Goal: Find specific page/section: Find specific page/section

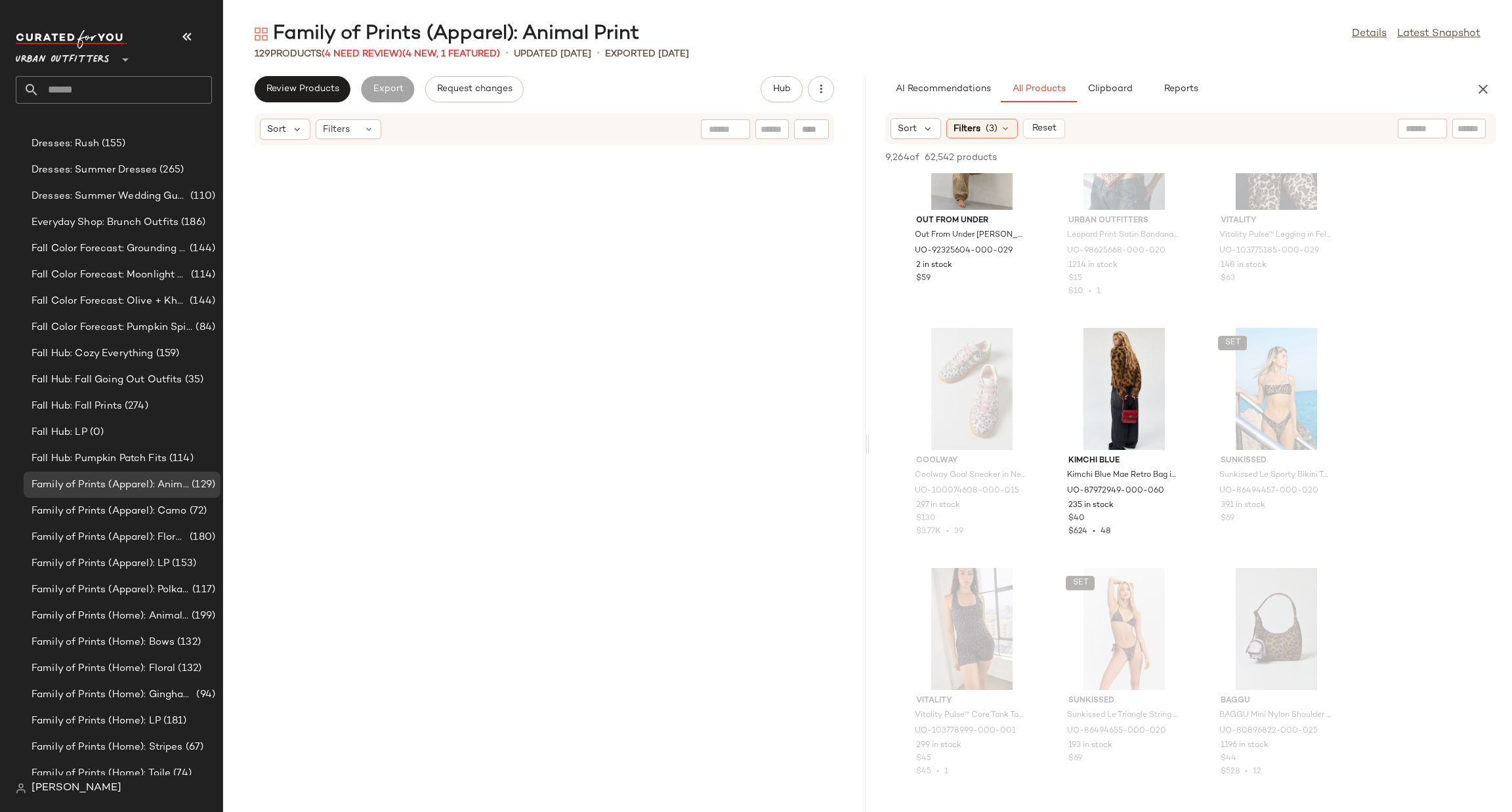
scroll to position [3945, 0]
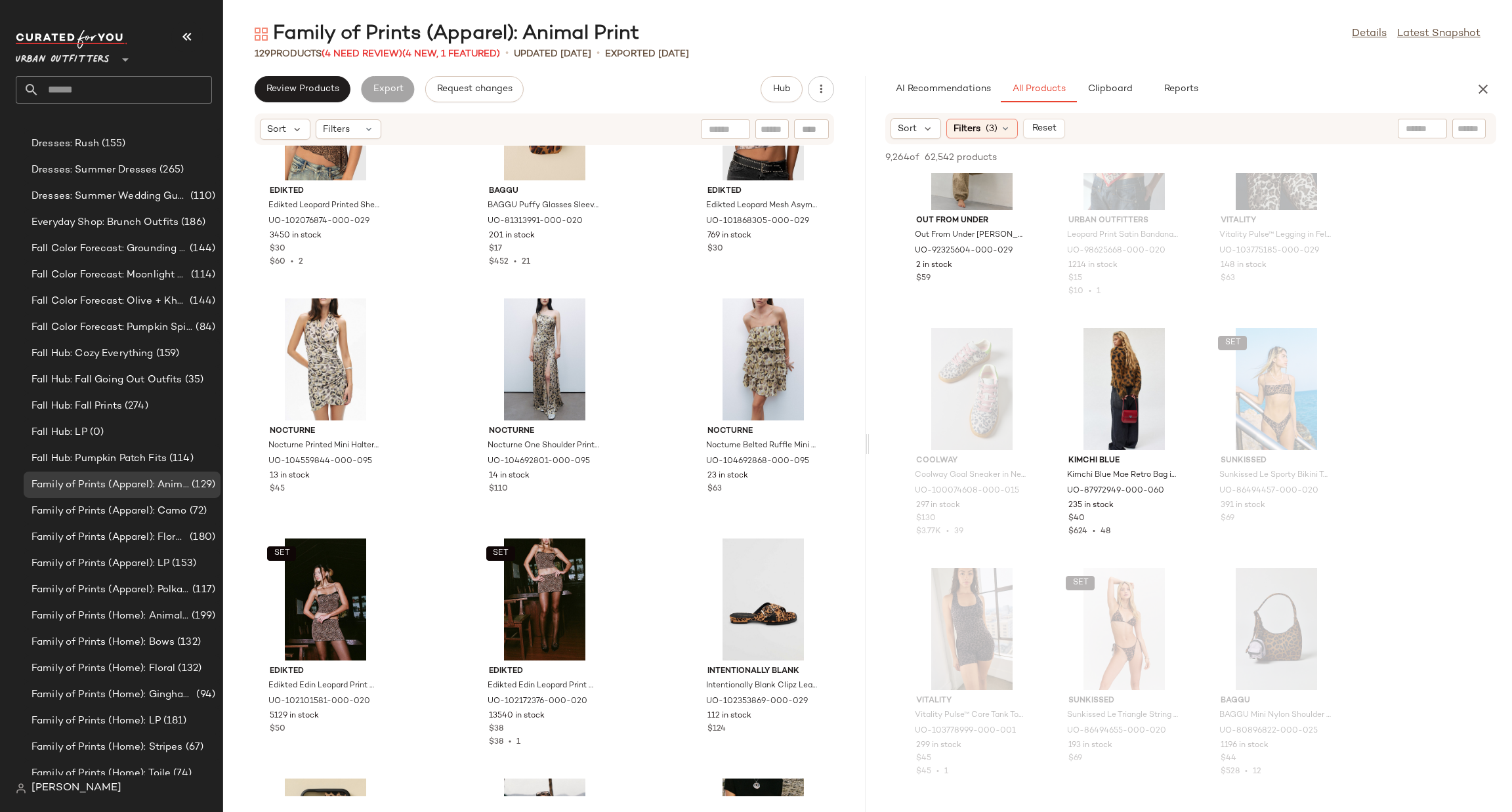
click at [100, 68] on span "Urban Outfitters" at bounding box center [63, 57] width 94 height 24
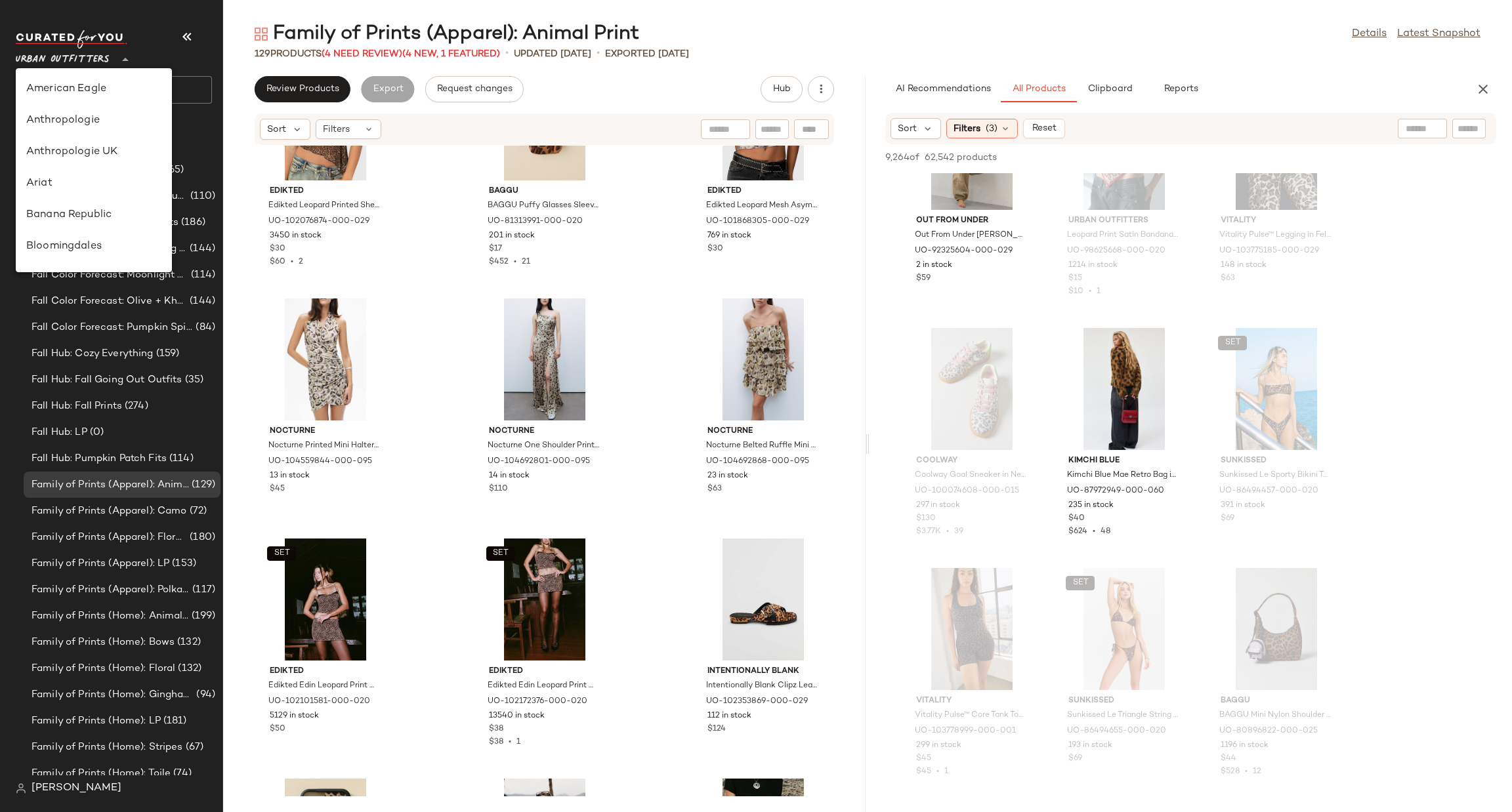
scroll to position [750, 0]
click at [106, 146] on div "Urban Outfitters UK" at bounding box center [94, 157] width 156 height 31
type input "**"
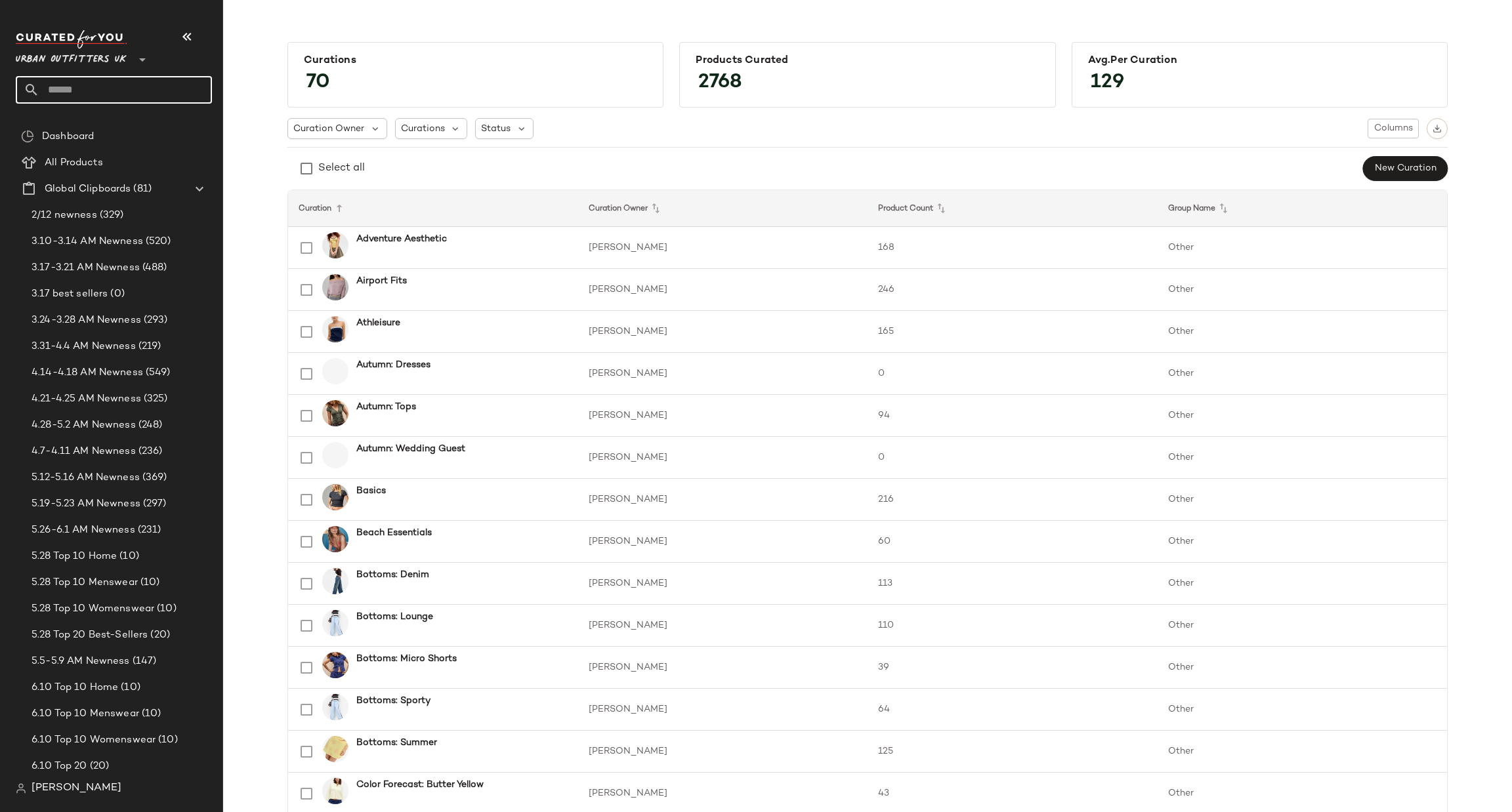
click at [149, 97] on input "text" at bounding box center [125, 90] width 173 height 27
click at [90, 194] on span "Global Clipboards" at bounding box center [87, 190] width 86 height 15
click at [199, 188] on icon at bounding box center [199, 189] width 16 height 16
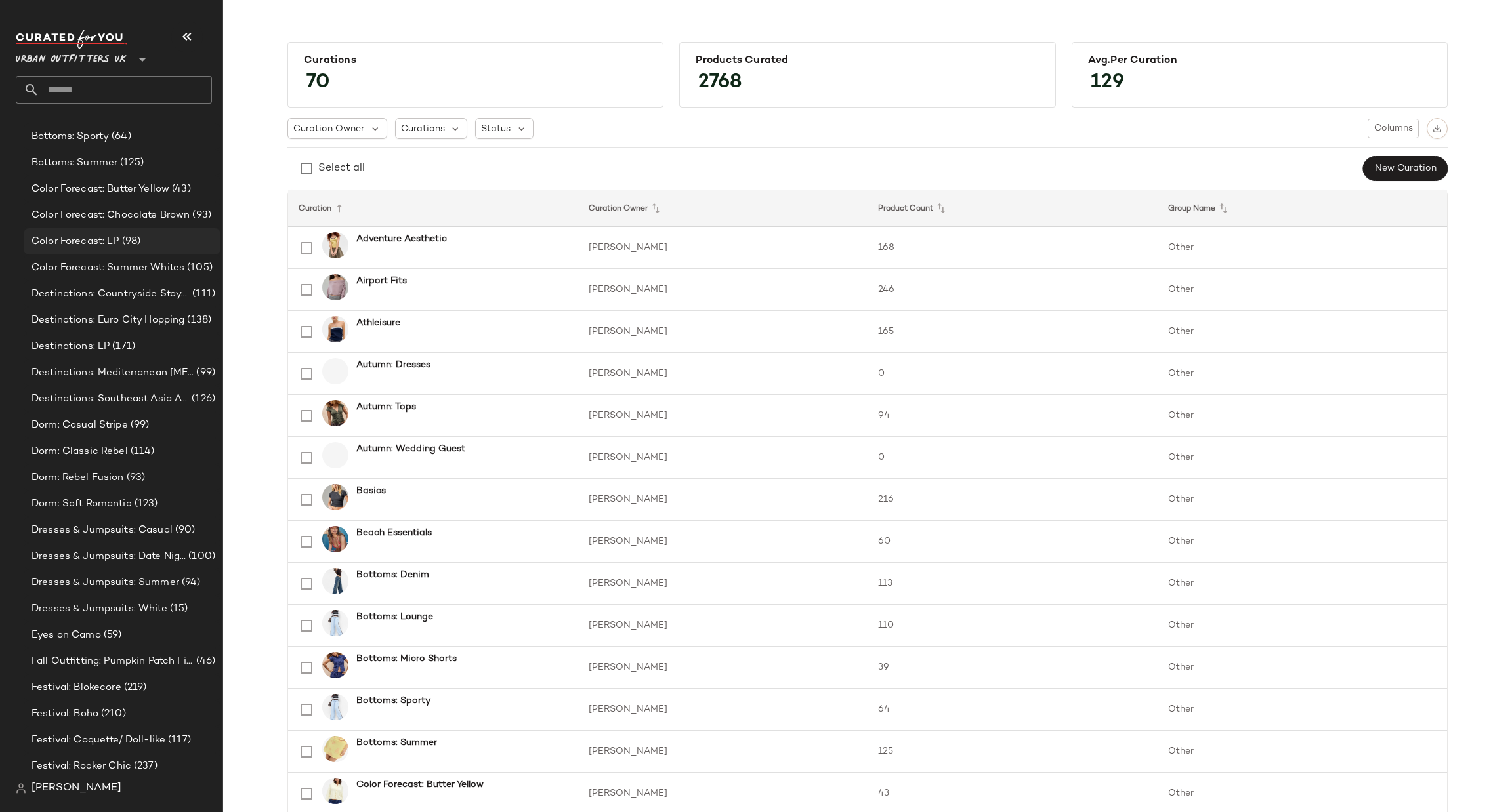
scroll to position [590, 0]
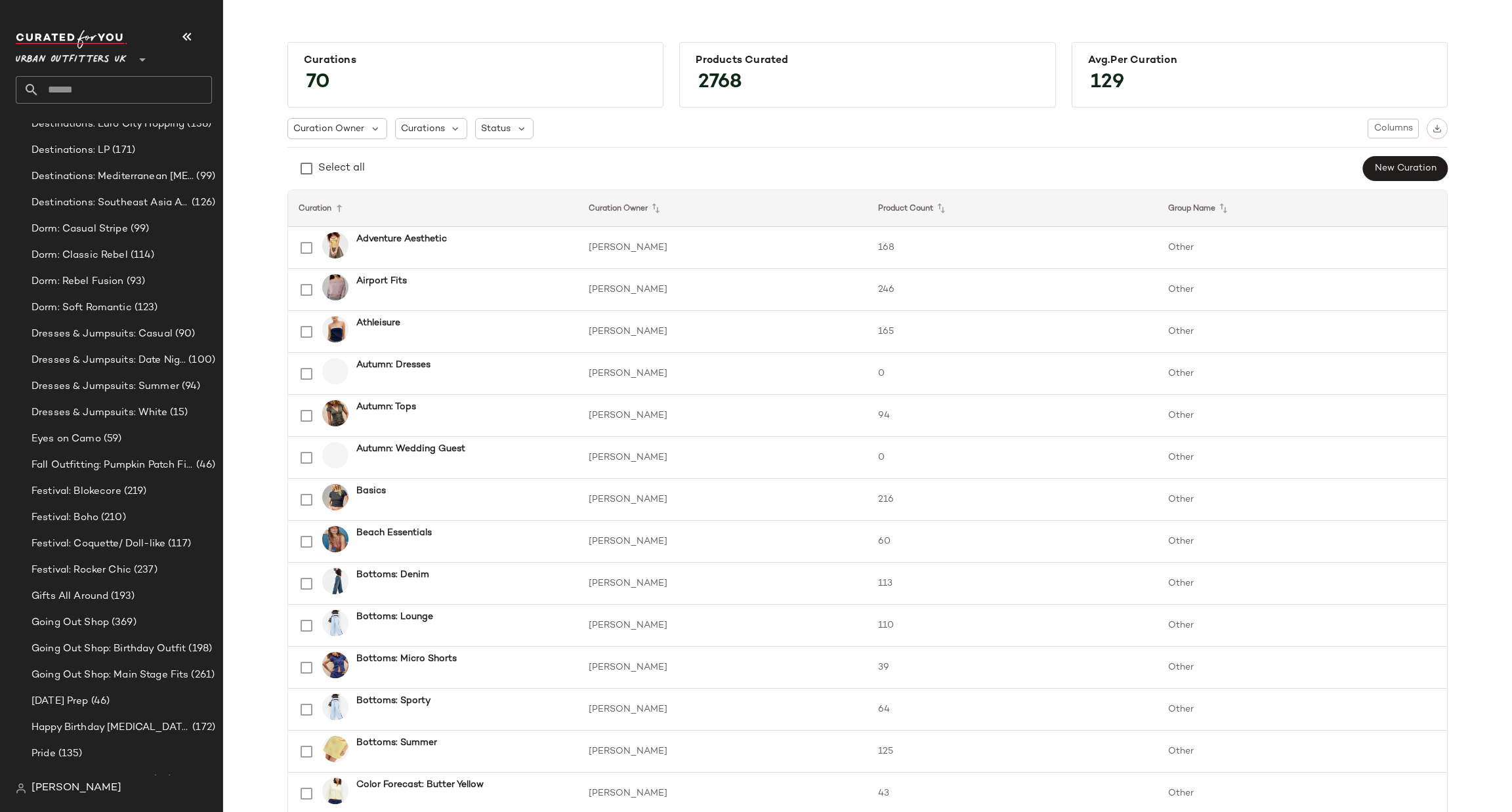
click at [1493, 608] on div "Curations 70 Products Curated 2768 Avg.per Curation 129 Curation Owner Curation…" at bounding box center [868, 416] width 1289 height 791
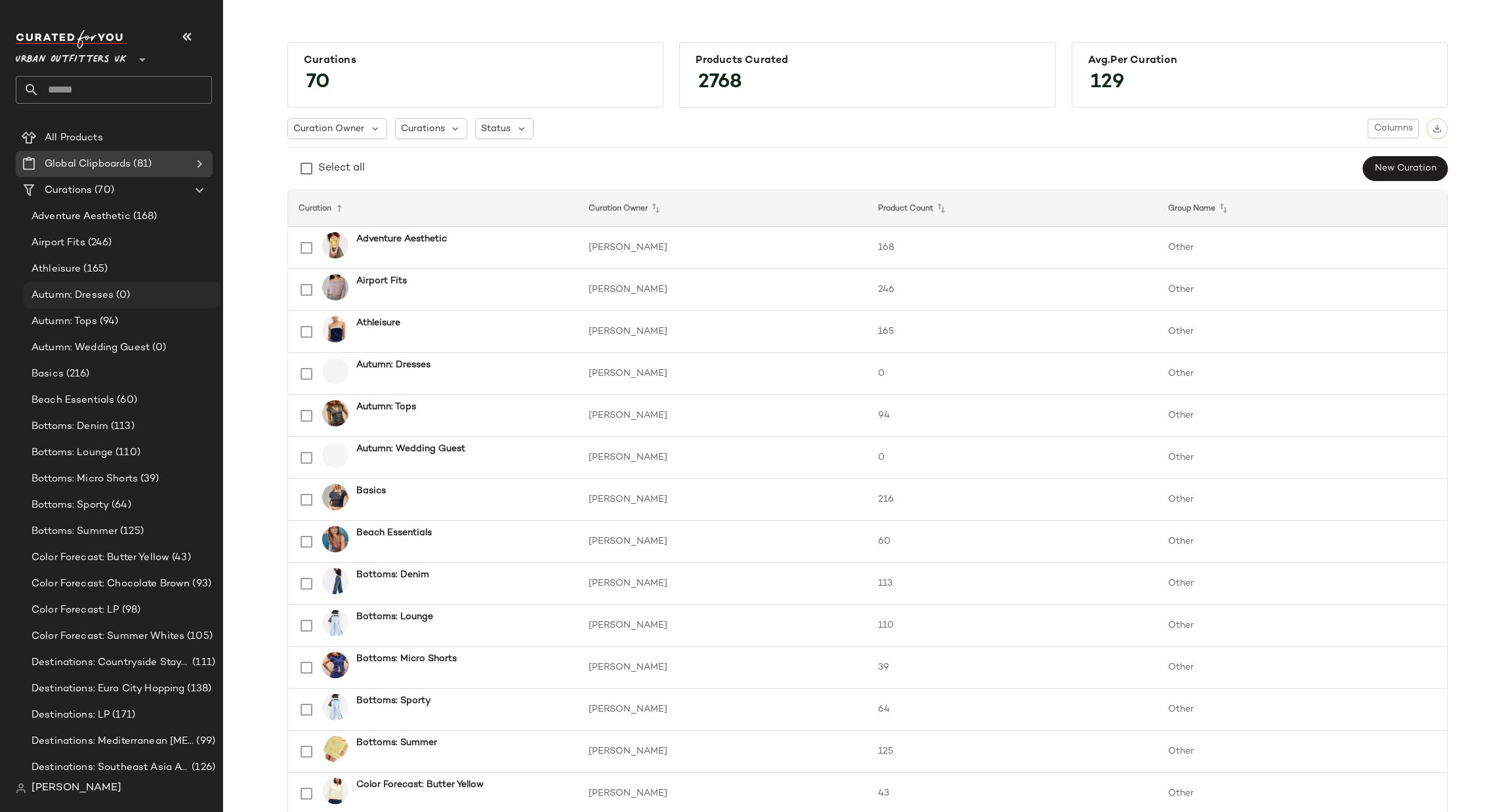
scroll to position [0, 0]
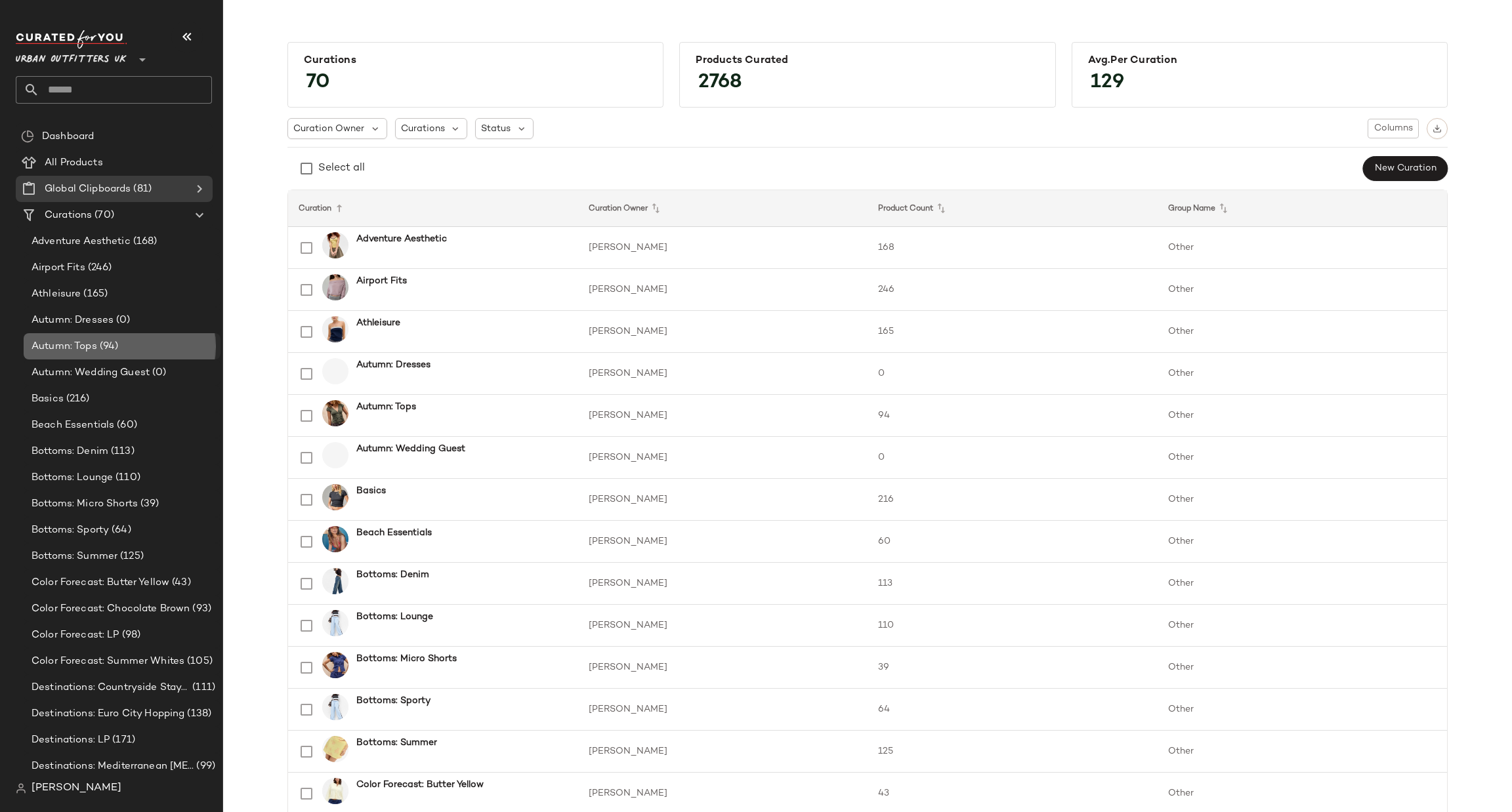
click at [162, 343] on div "Autumn: Tops (94)" at bounding box center [121, 347] width 188 height 15
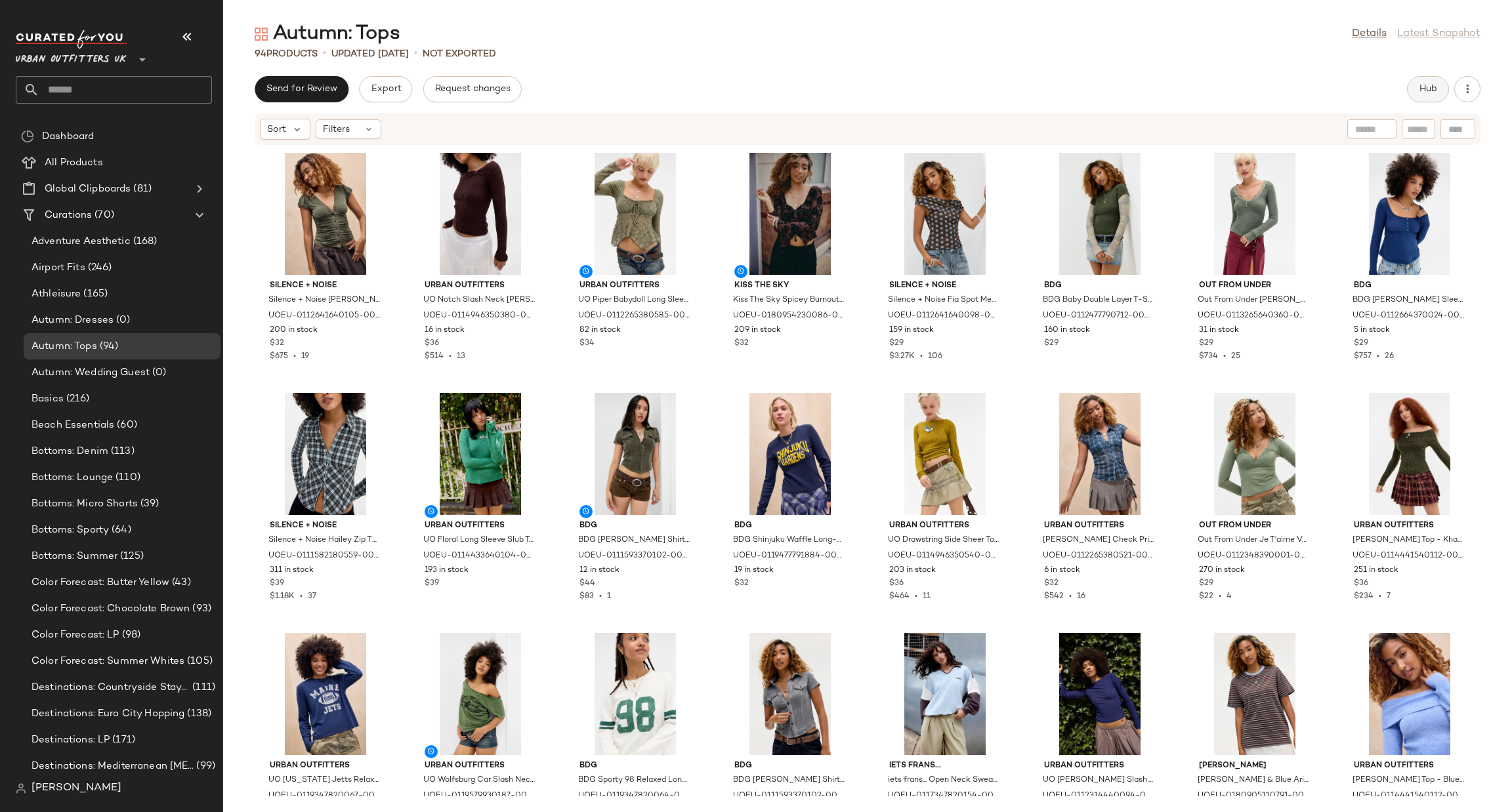
click at [1424, 97] on button "Hub" at bounding box center [1428, 90] width 42 height 27
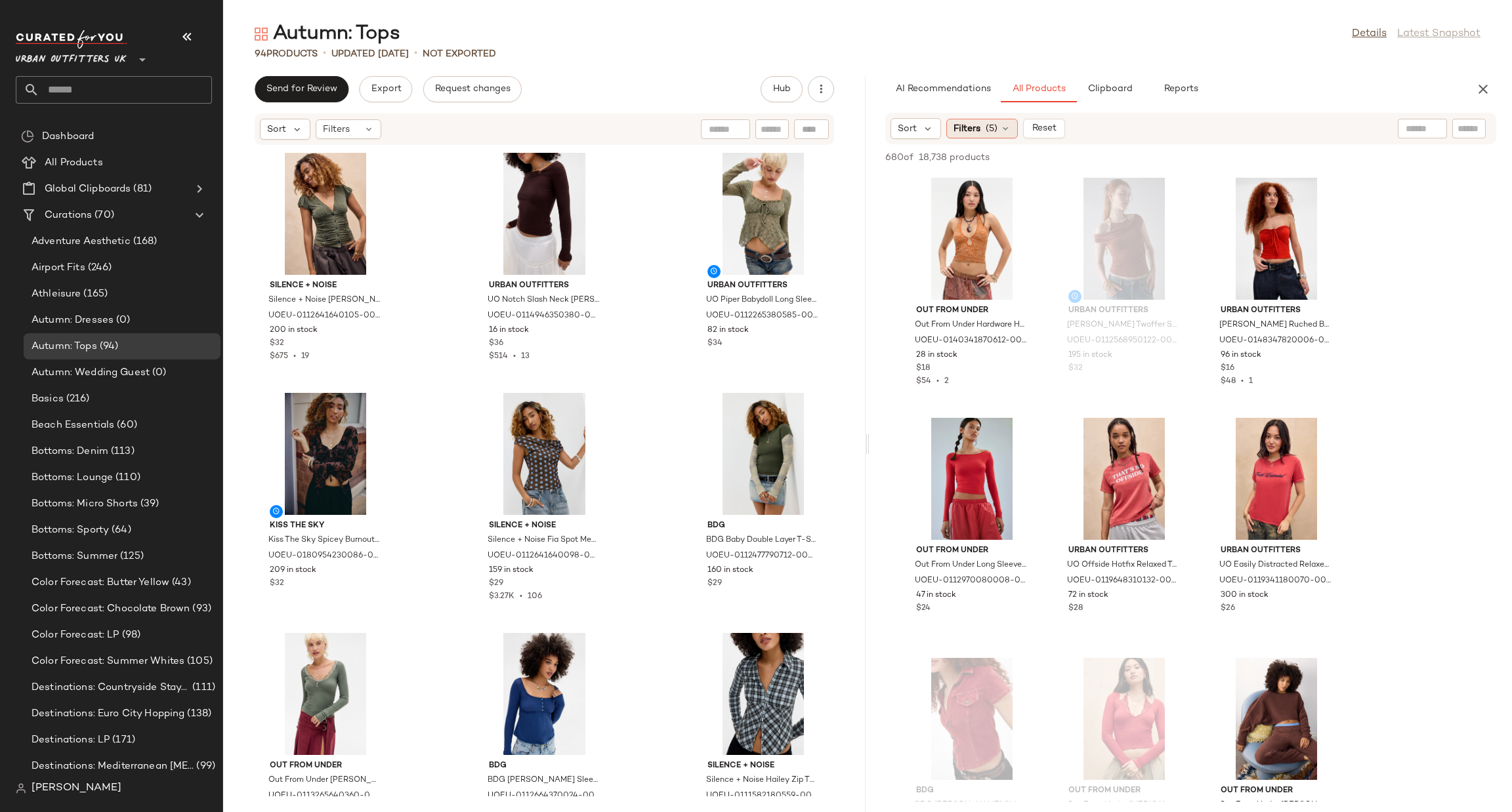
click at [991, 131] on span "(5)" at bounding box center [991, 129] width 12 height 14
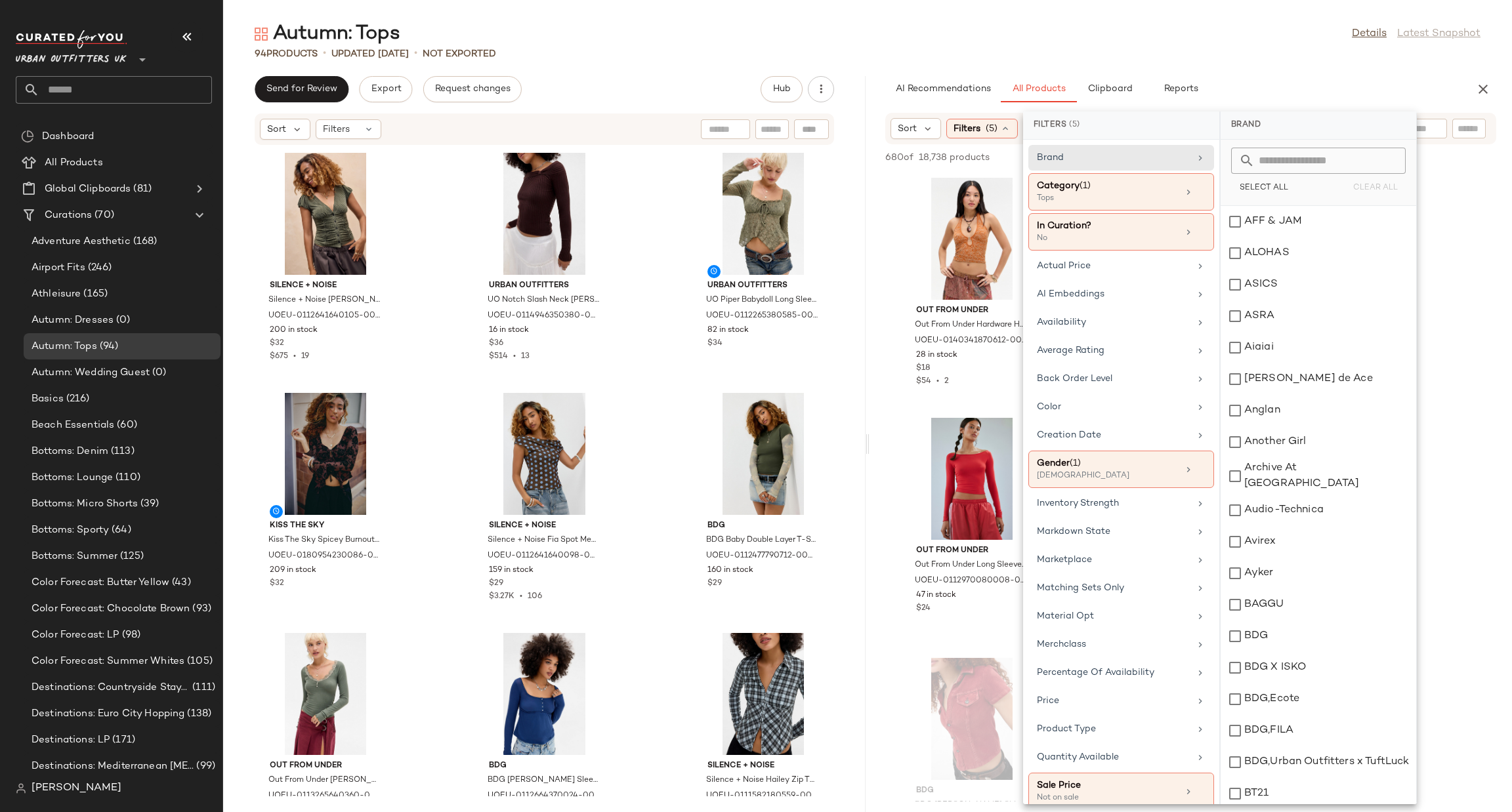
click at [984, 155] on span "18,738 products" at bounding box center [954, 158] width 71 height 14
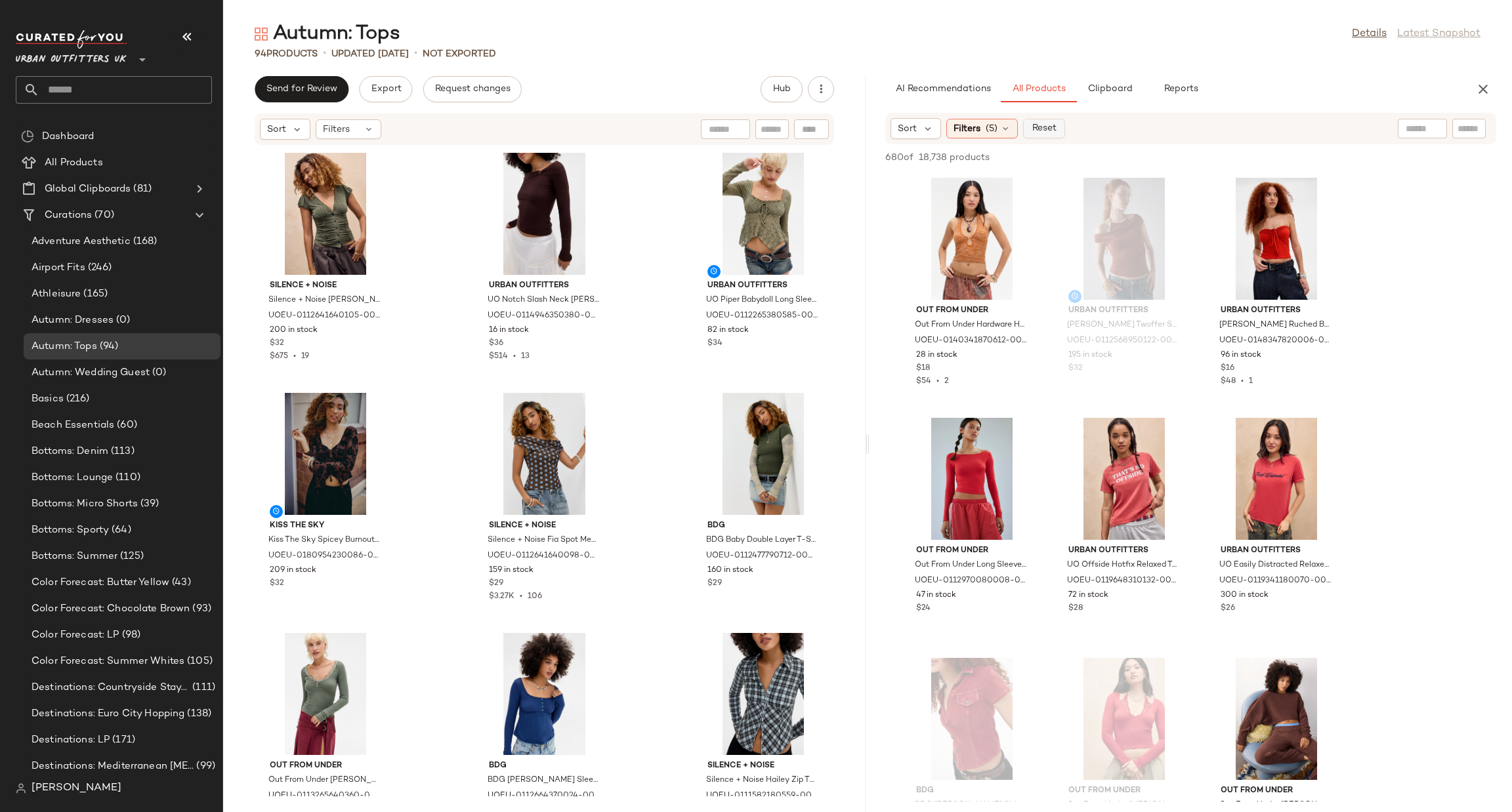
click at [1041, 126] on span "Reset" at bounding box center [1043, 128] width 25 height 10
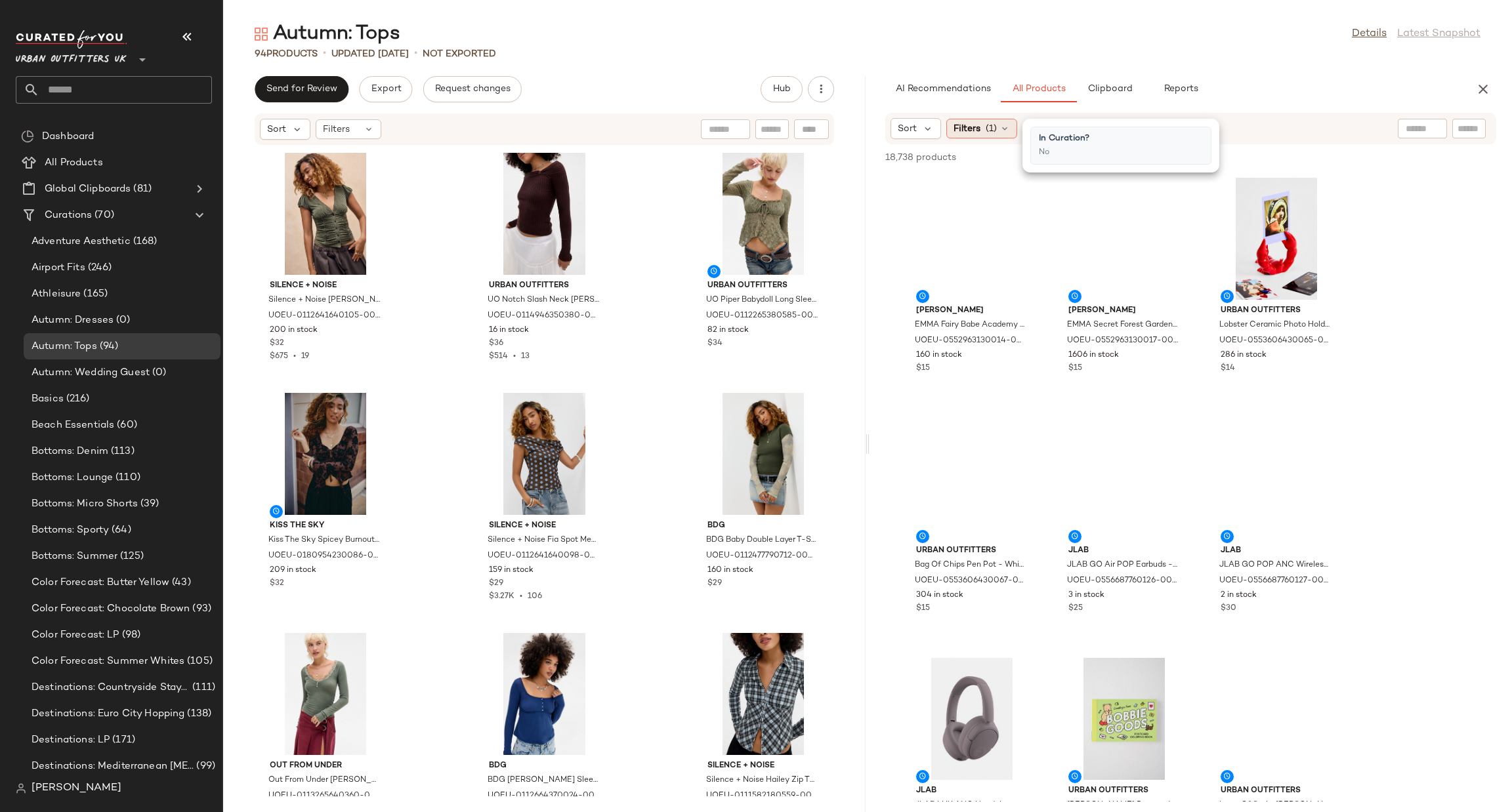
click at [1003, 129] on icon at bounding box center [1004, 128] width 10 height 10
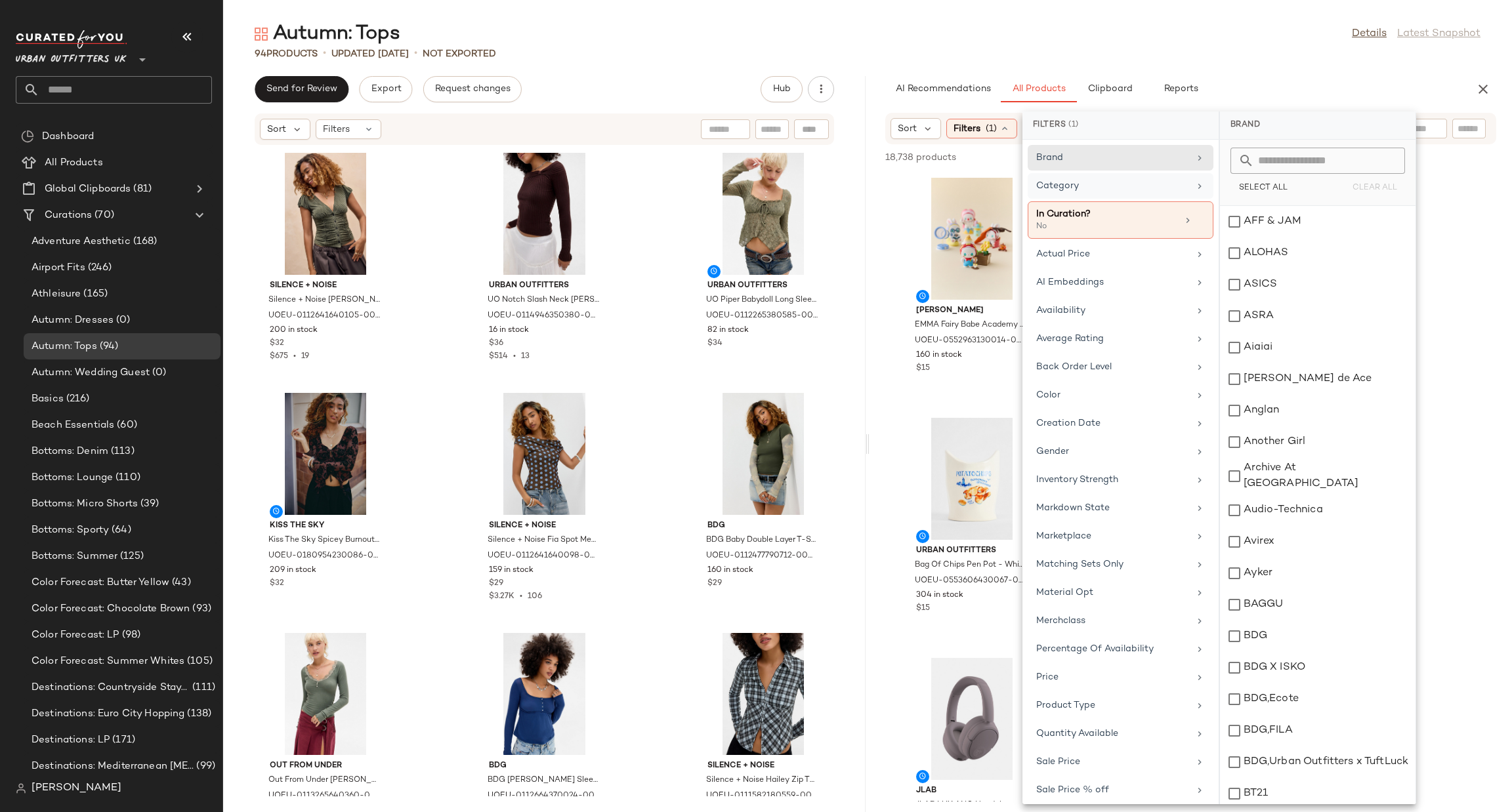
click at [1129, 187] on div "Category" at bounding box center [1112, 186] width 153 height 14
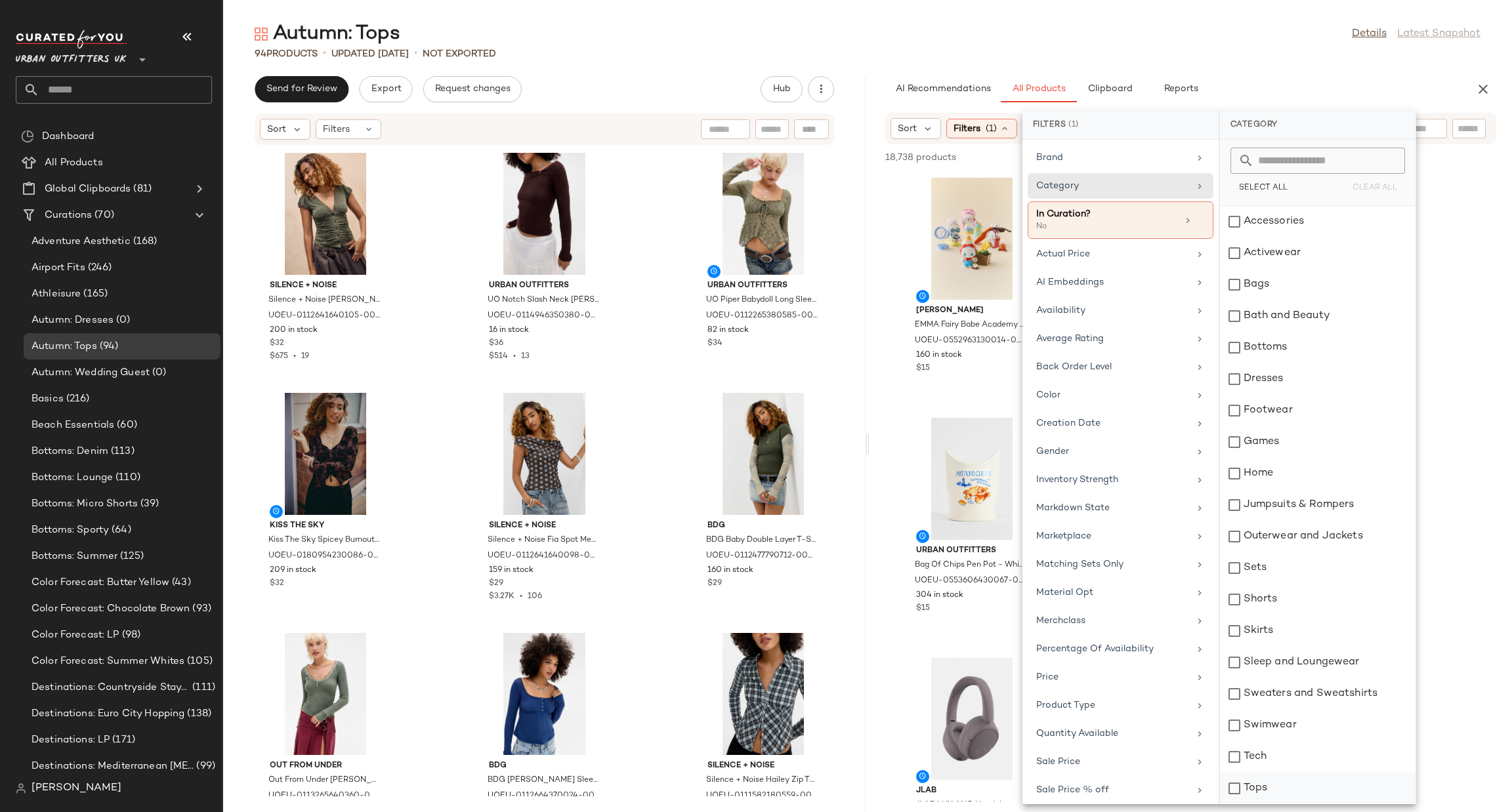
click at [1263, 778] on div "Tops" at bounding box center [1317, 788] width 195 height 31
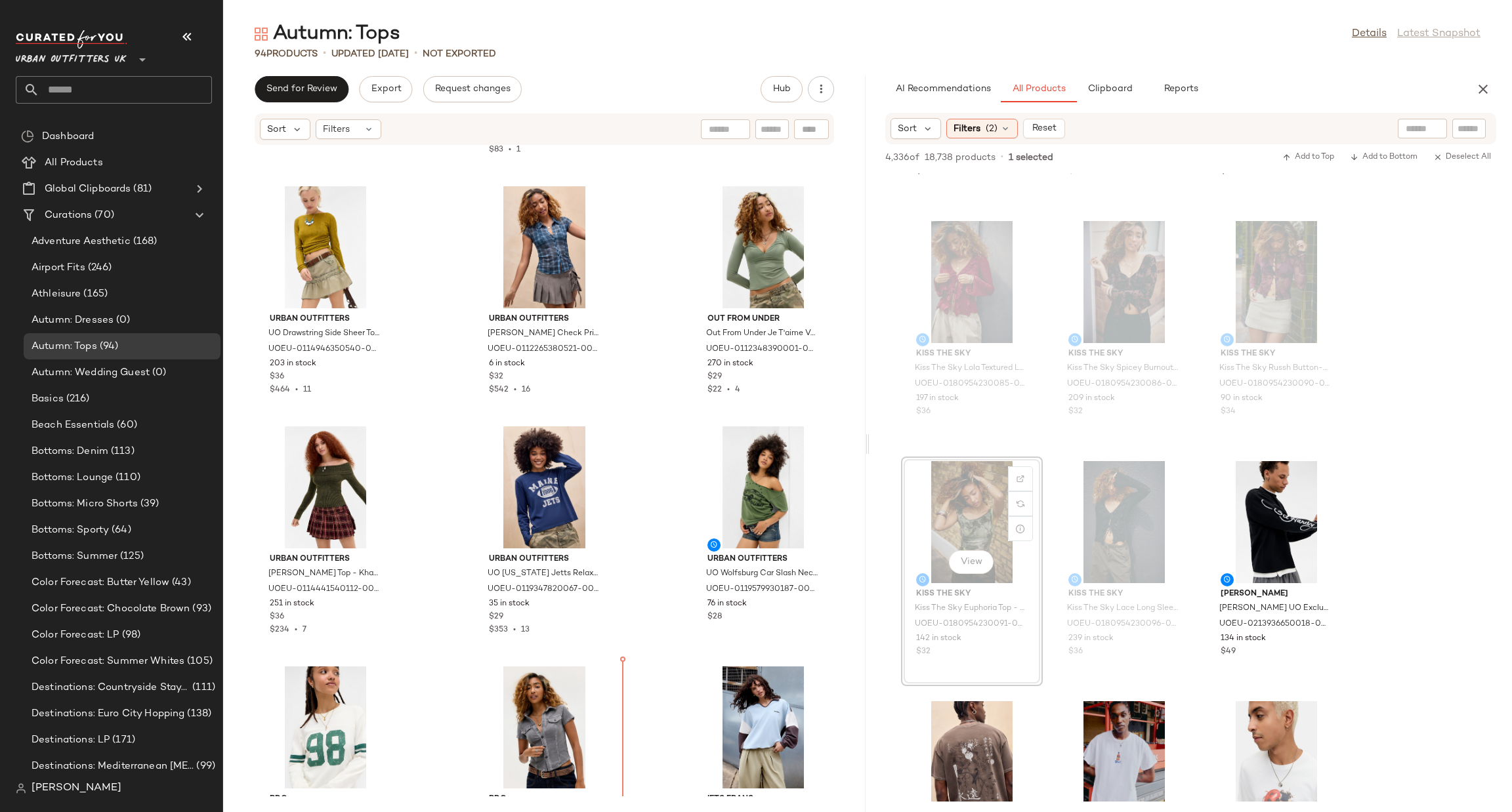
scroll to position [947, 0]
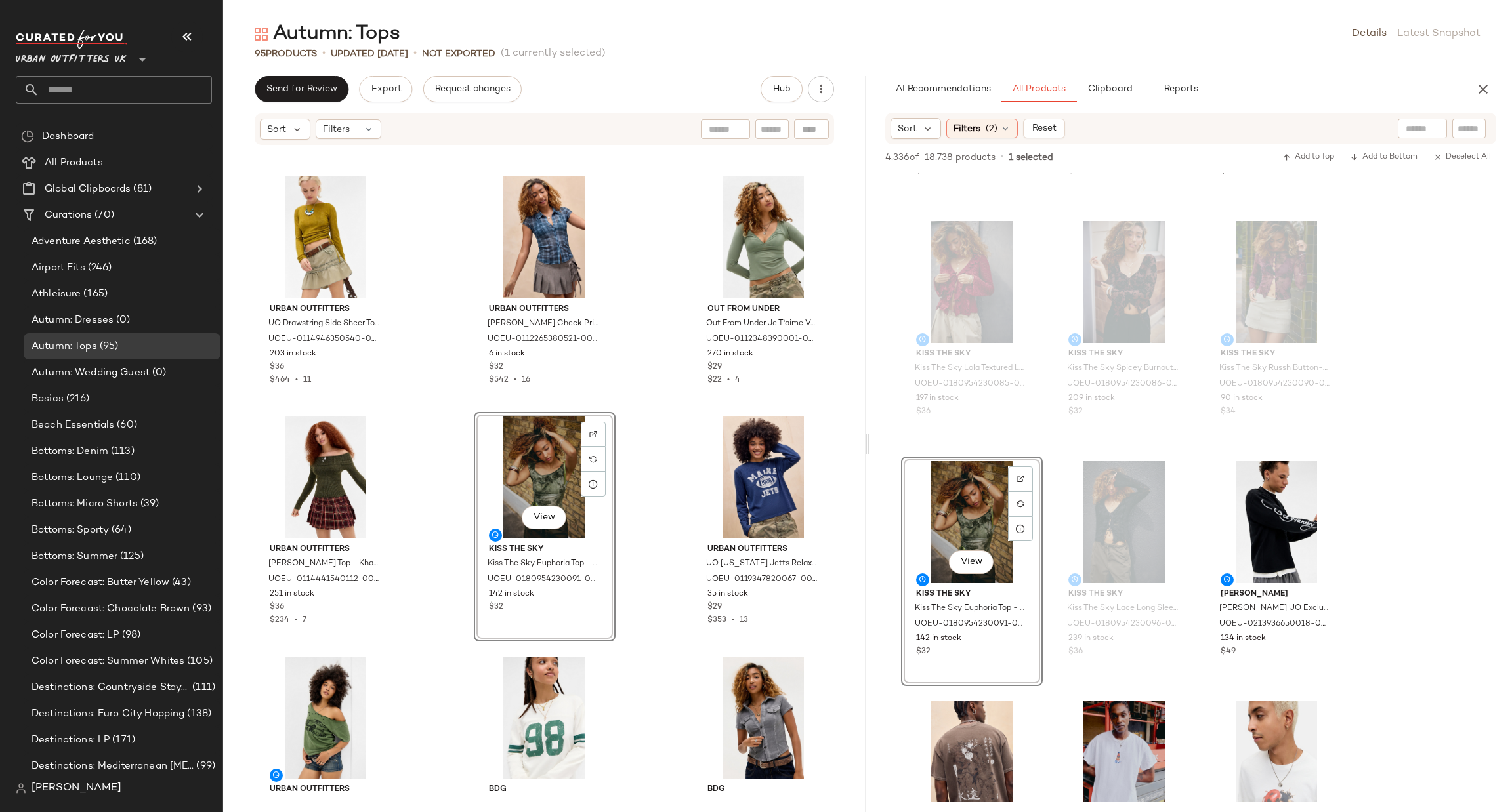
click at [982, 138] on div "Sort Filters (2) Reset" at bounding box center [977, 129] width 174 height 21
click at [977, 127] on span "Filters" at bounding box center [967, 129] width 27 height 14
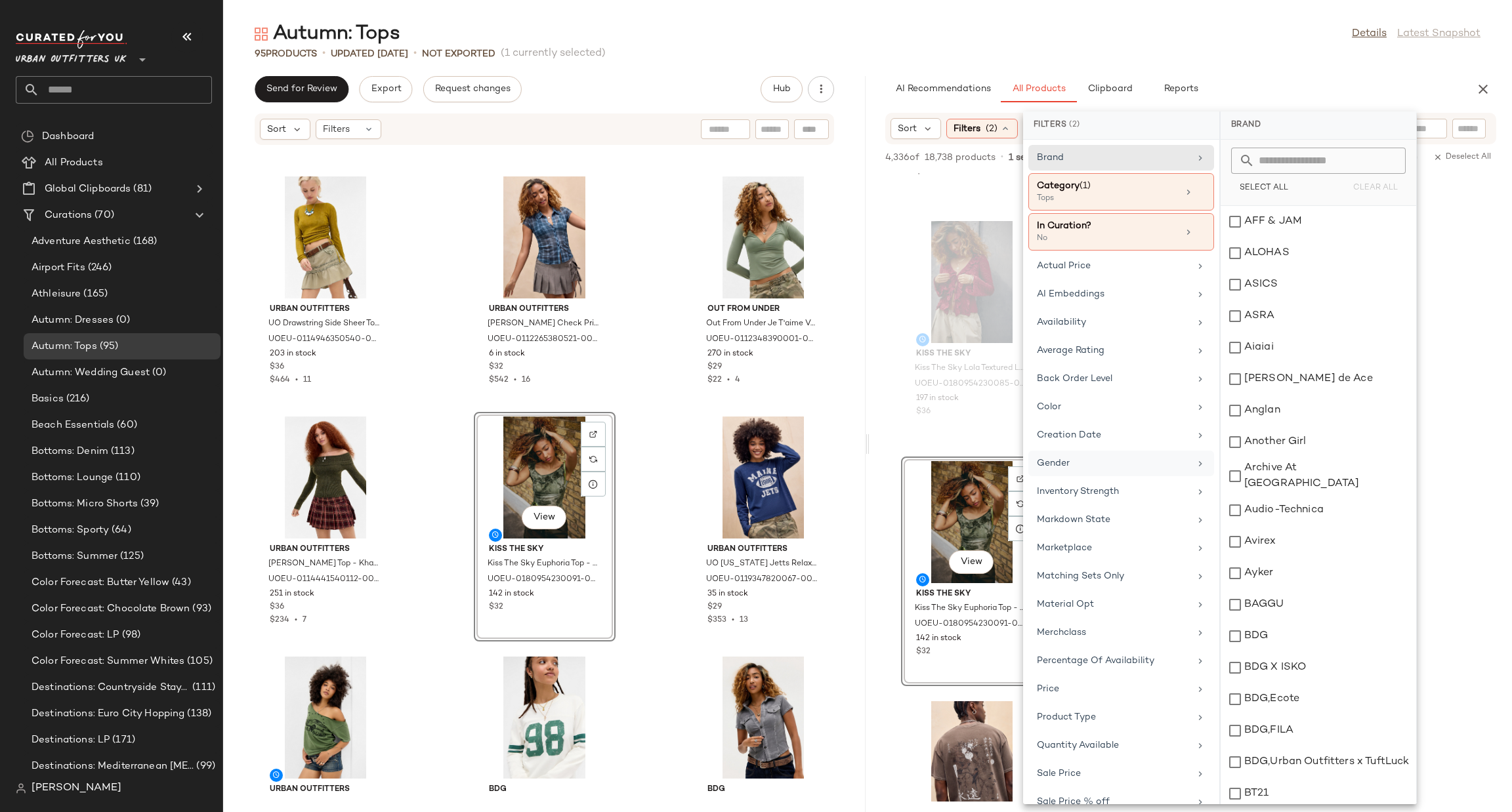
click at [1131, 479] on div "Gender" at bounding box center [1120, 492] width 185 height 26
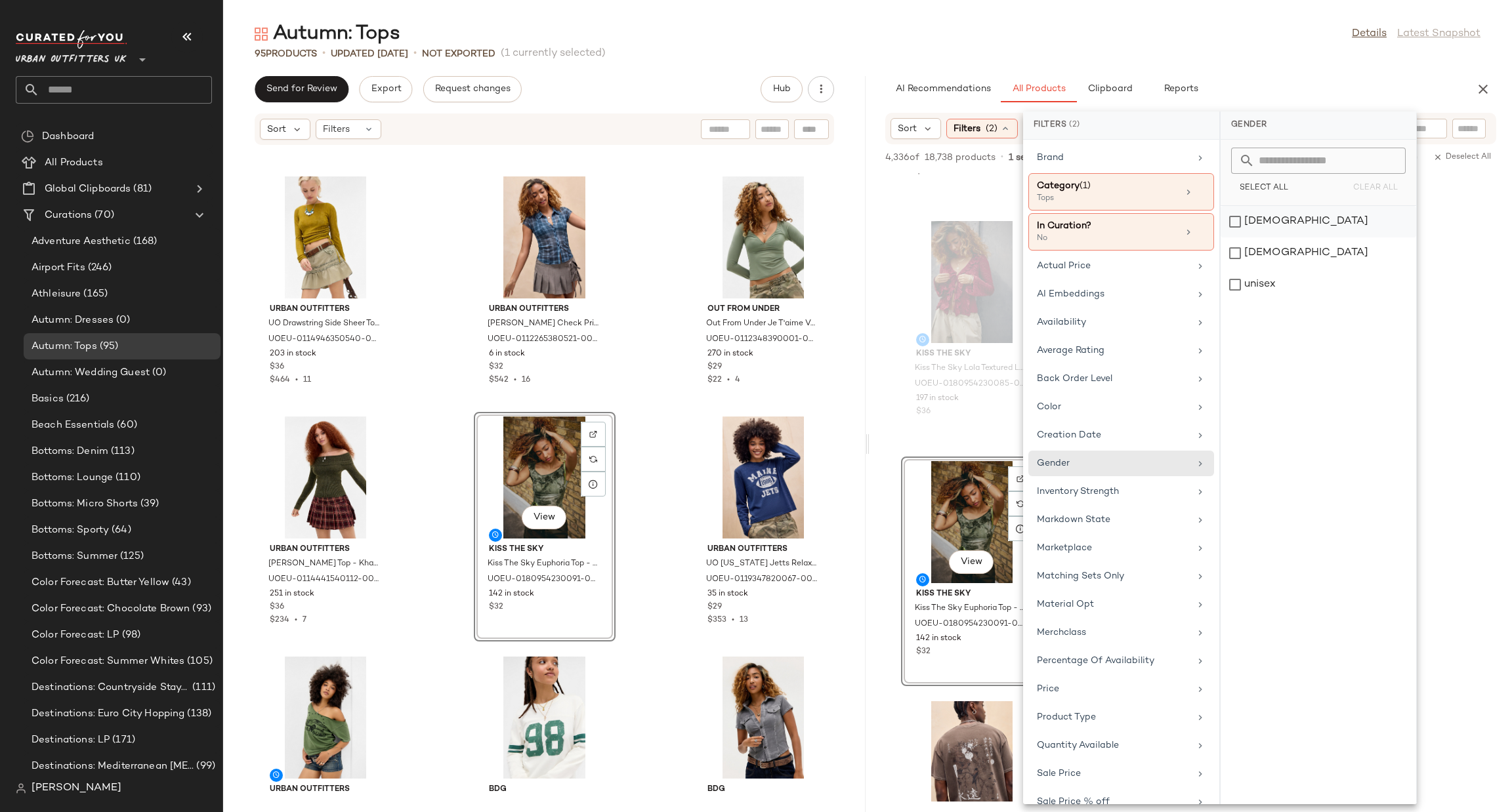
click at [1285, 237] on div "[DEMOGRAPHIC_DATA]" at bounding box center [1317, 252] width 195 height 31
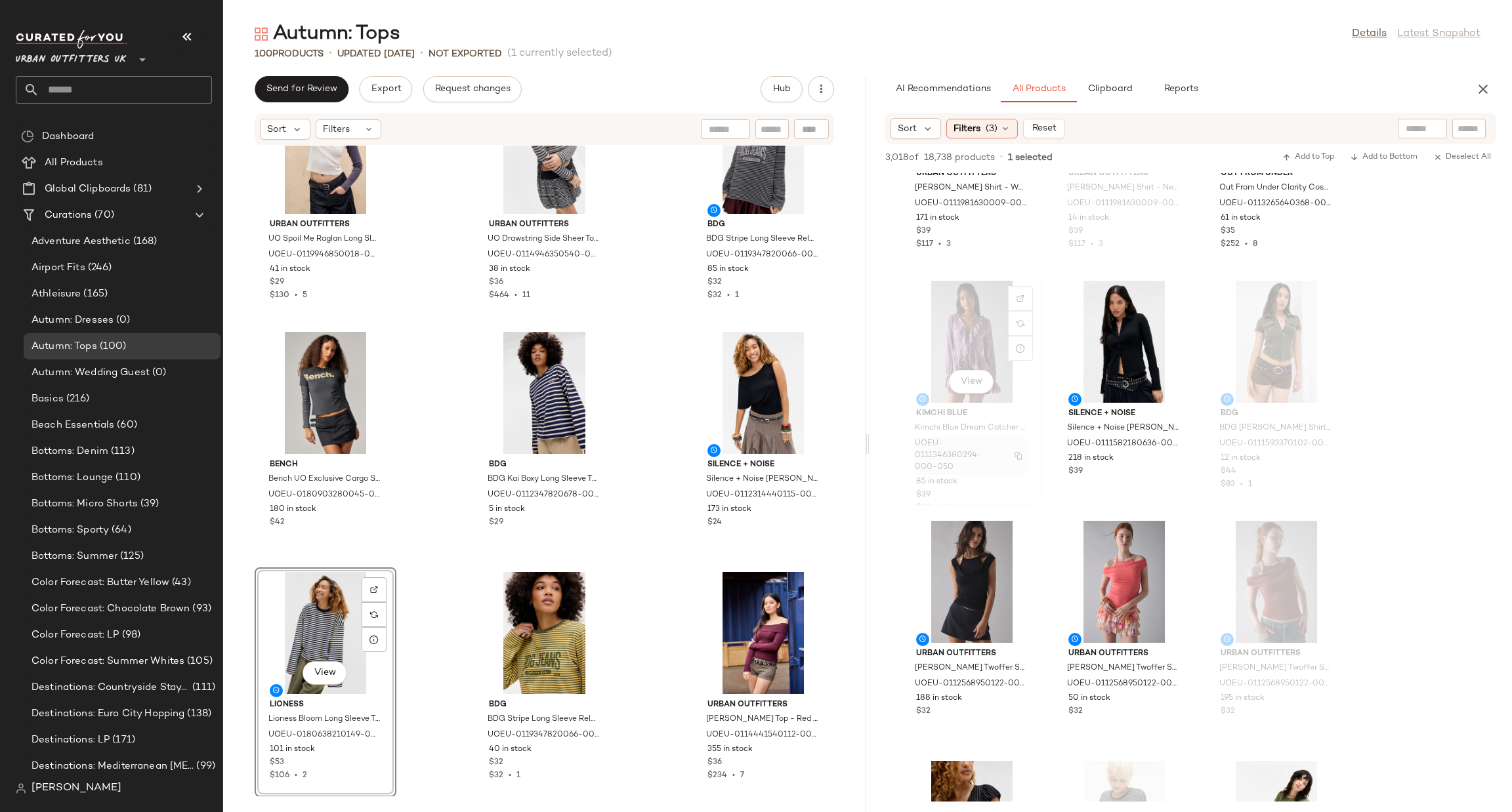
scroll to position [3934, 0]
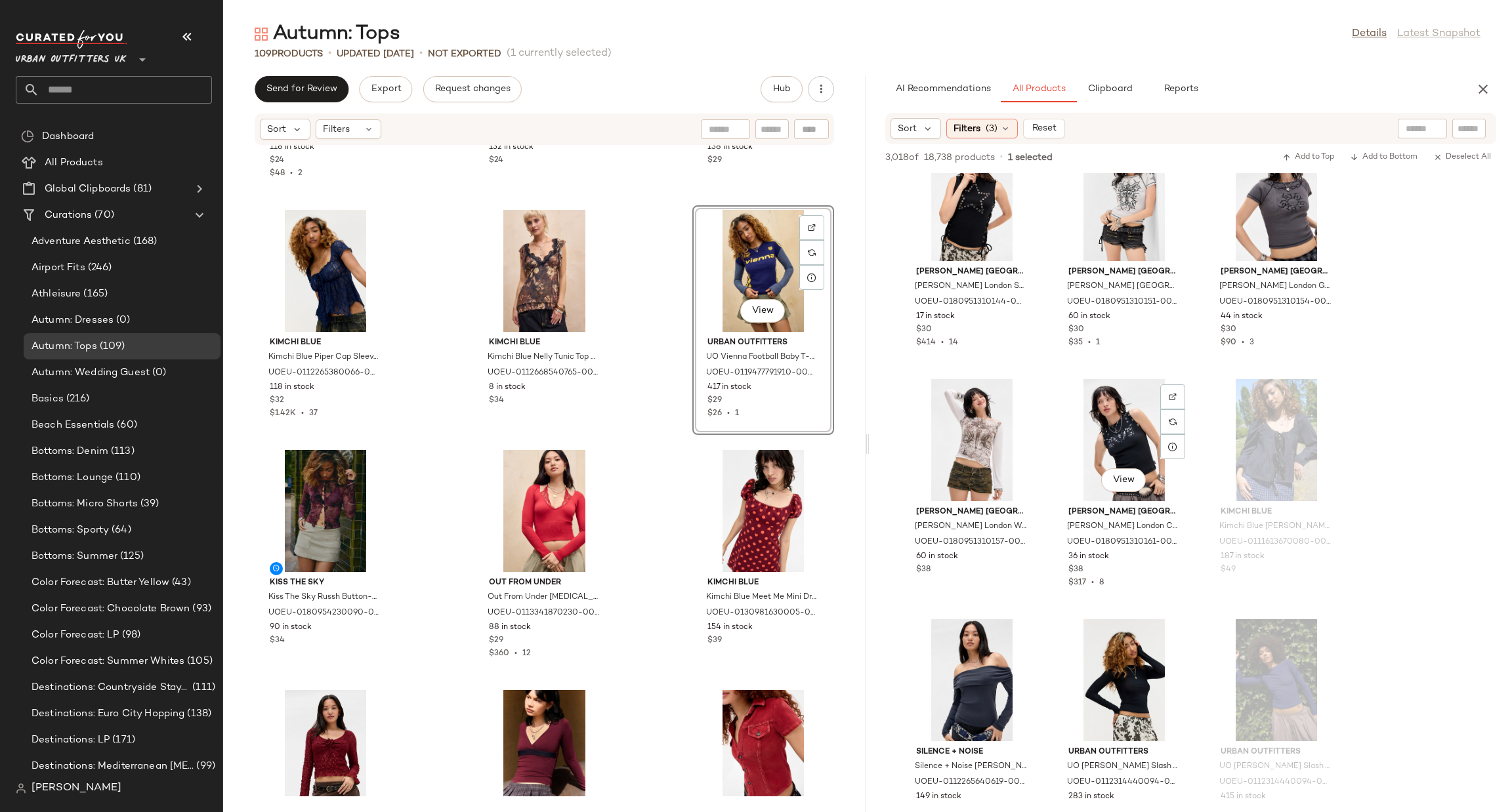
scroll to position [10034, 0]
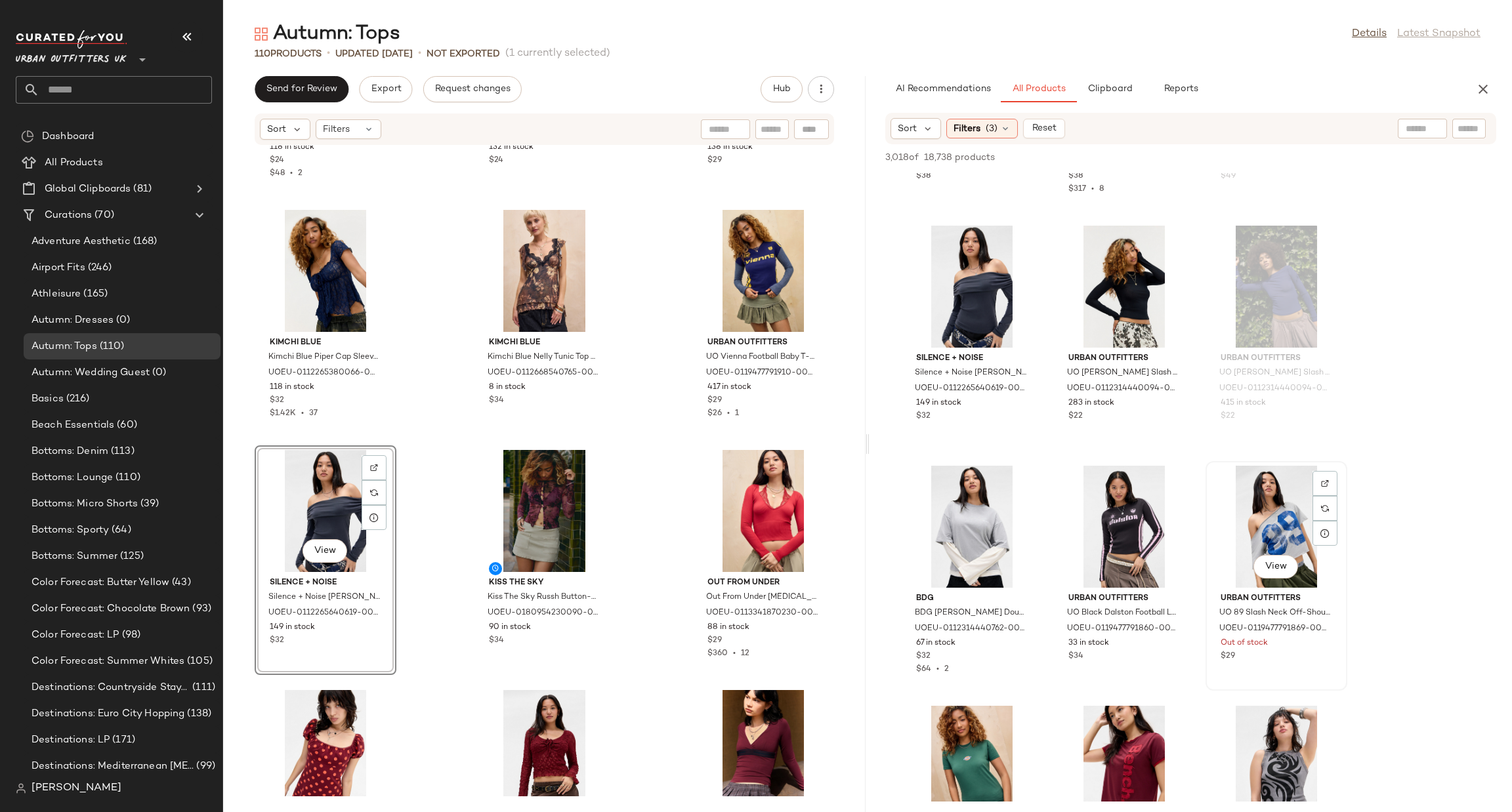
click at [1293, 532] on div "View" at bounding box center [1276, 527] width 132 height 122
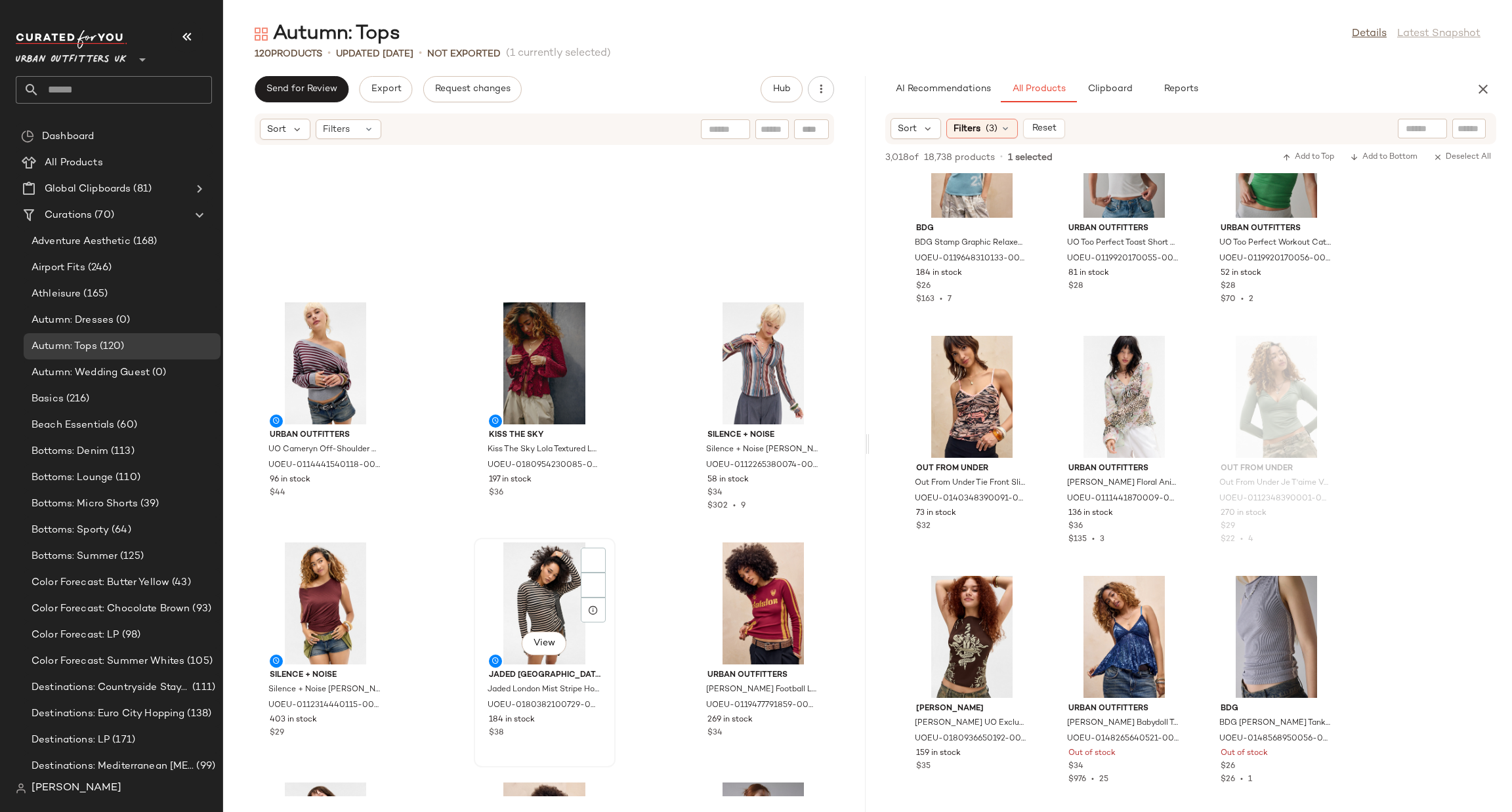
scroll to position [6051, 0]
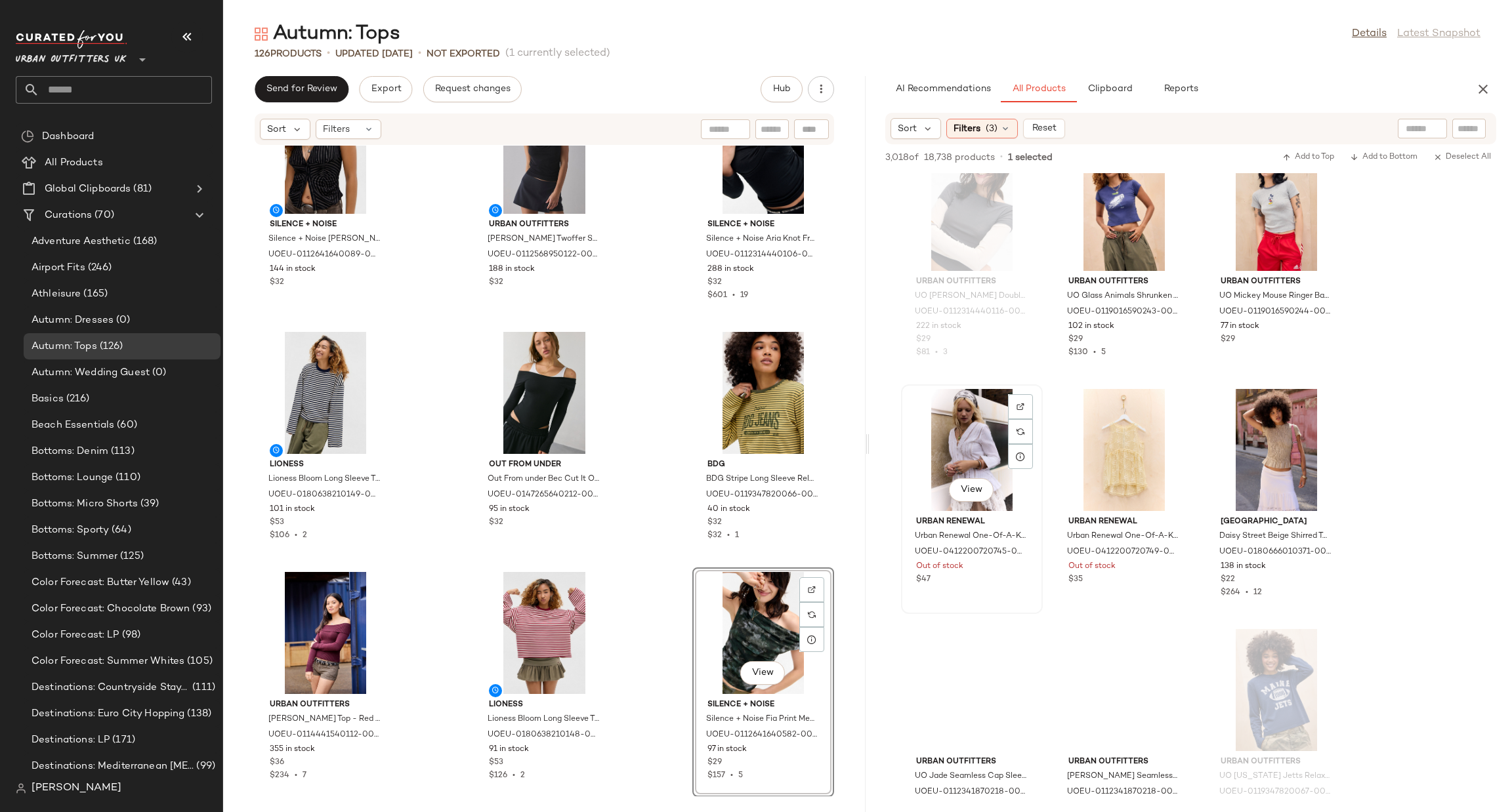
scroll to position [6296, 0]
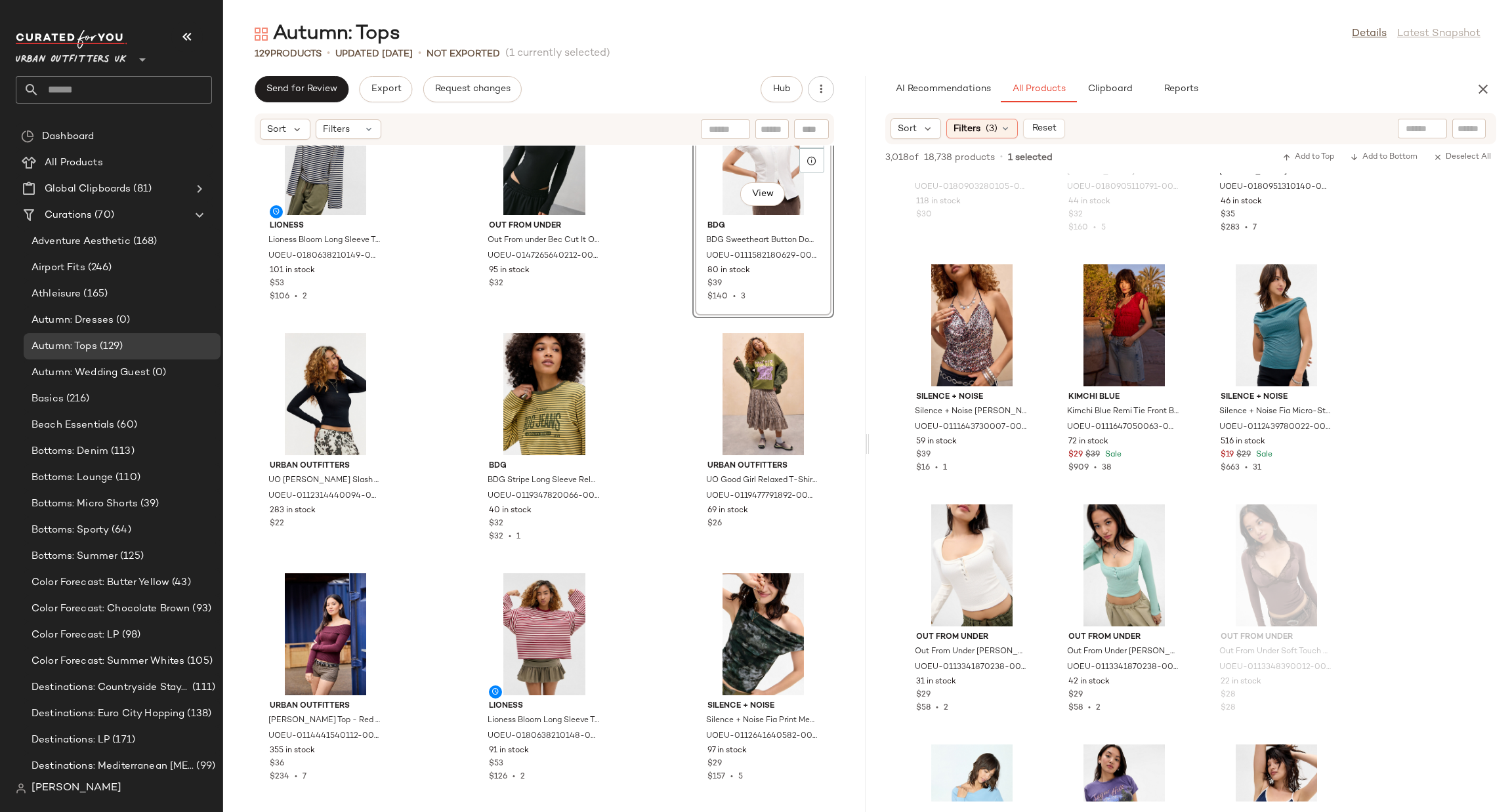
scroll to position [9673, 0]
click at [524, 384] on div "View" at bounding box center [544, 392] width 132 height 122
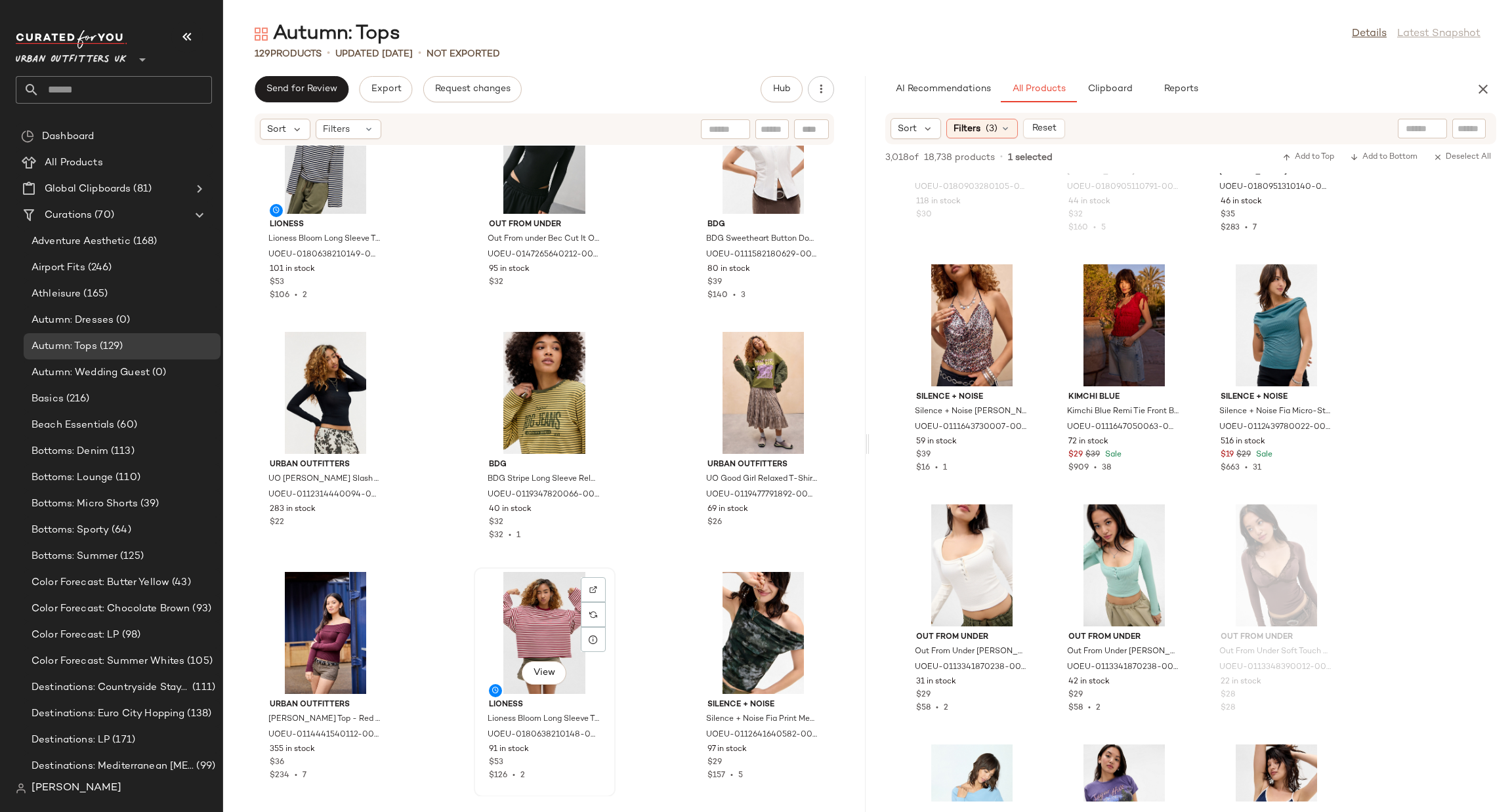
click at [563, 615] on div "View" at bounding box center [544, 633] width 132 height 122
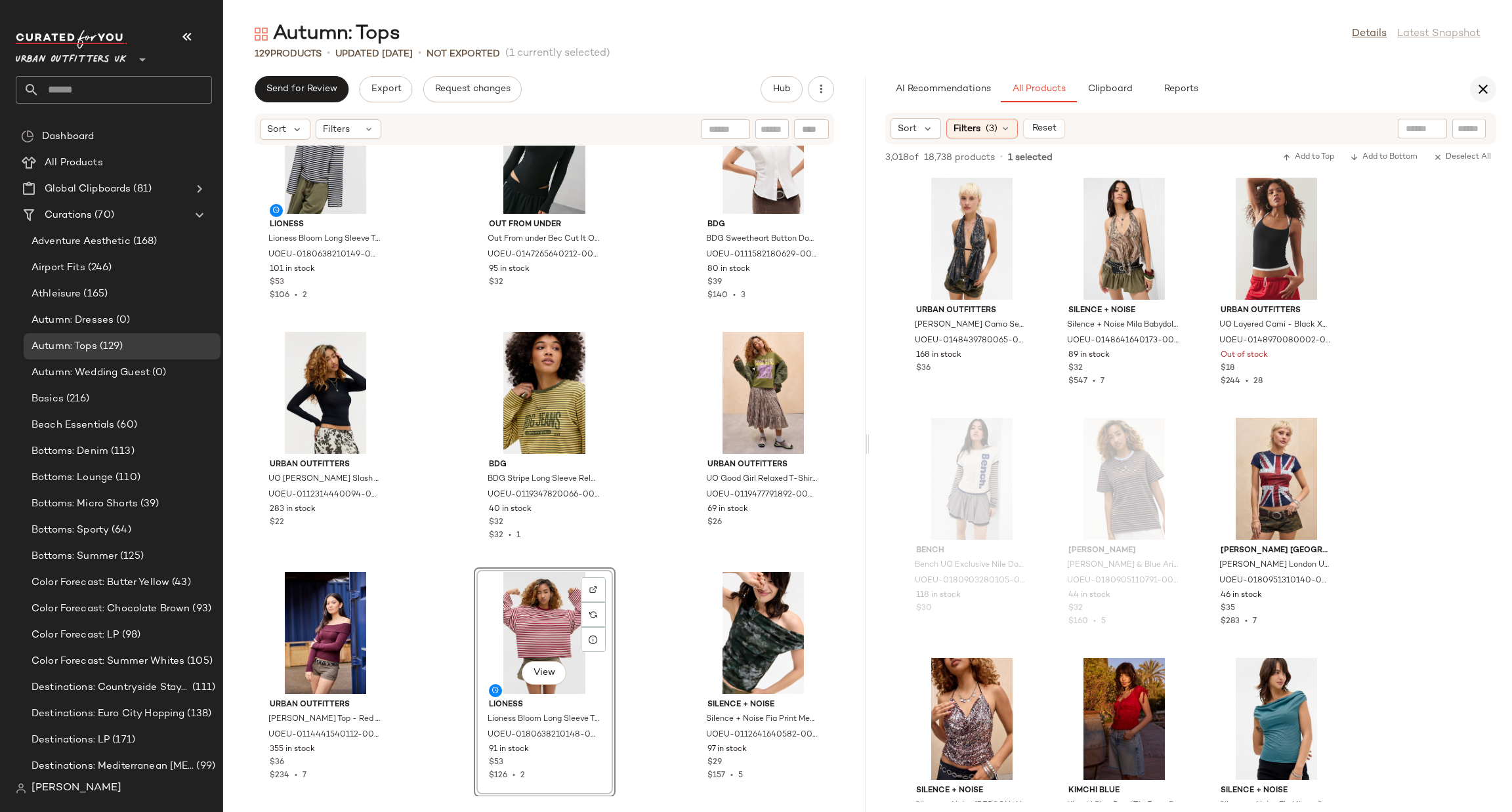
click at [1487, 76] on div "AI Recommendations All Products Clipboard Reports" at bounding box center [1191, 90] width 642 height 27
click at [1487, 81] on icon "button" at bounding box center [1483, 89] width 16 height 16
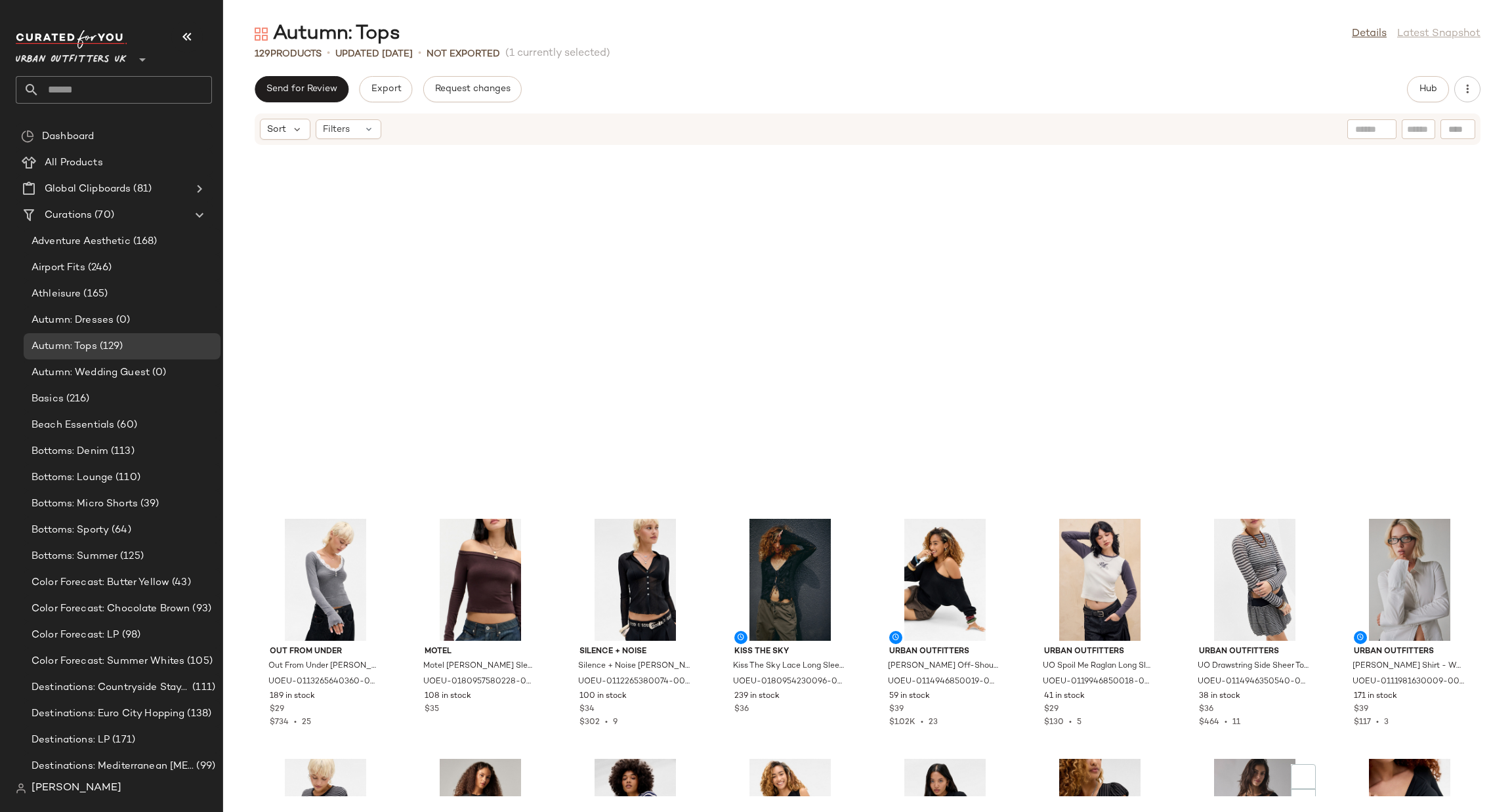
scroll to position [3158, 0]
